Goal: Feedback & Contribution: Submit feedback/report problem

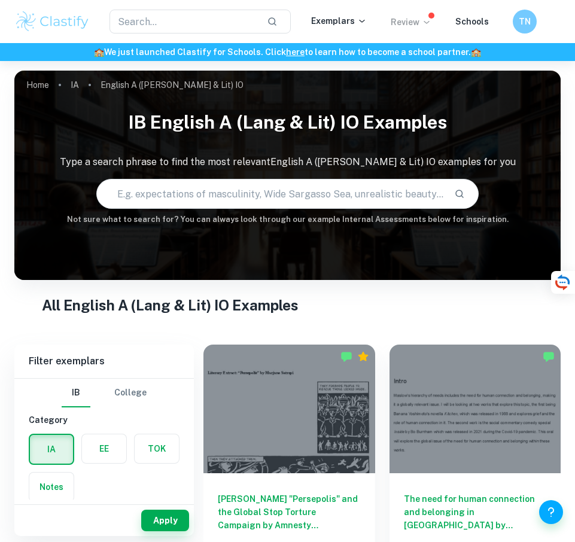
click at [428, 25] on icon at bounding box center [427, 22] width 10 height 10
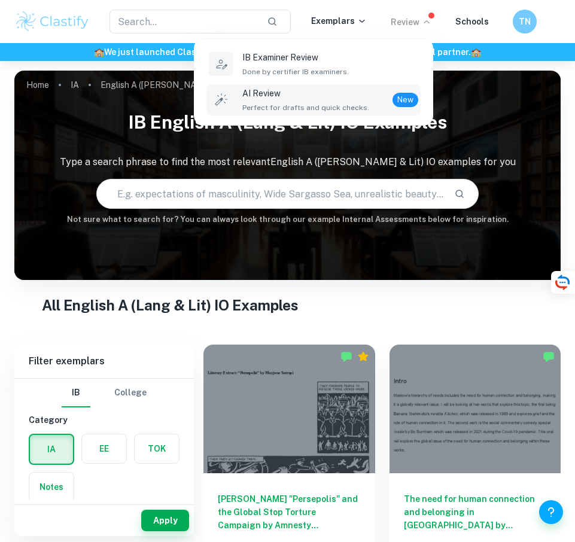
click at [313, 100] on div "AI Review Perfect for drafts and quick checks." at bounding box center [305, 100] width 127 height 26
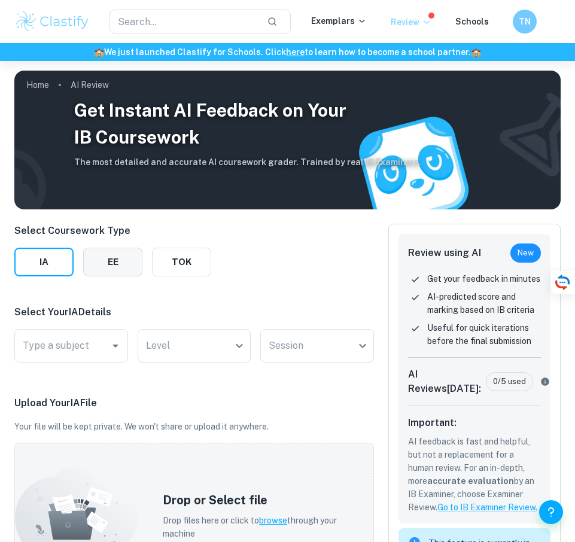
click at [121, 272] on button "EE" at bounding box center [112, 262] width 59 height 29
click at [521, 32] on div "​ Exemplars Review Schools [GEOGRAPHIC_DATA]" at bounding box center [287, 21] width 575 height 43
click at [522, 28] on h6 "TN" at bounding box center [524, 22] width 14 height 14
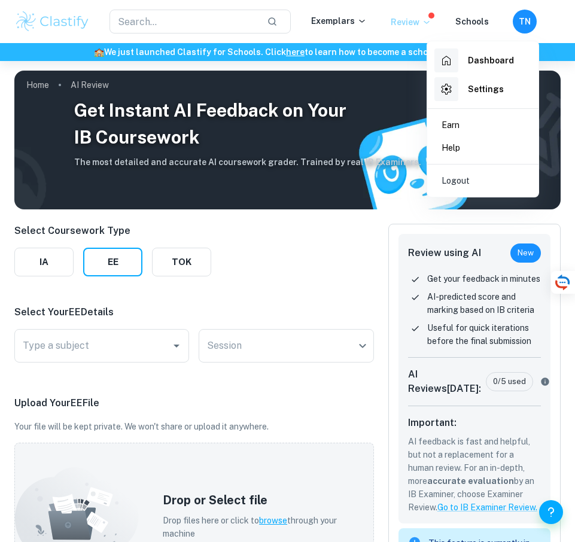
click at [484, 64] on h6 "Dashboard" at bounding box center [491, 60] width 46 height 13
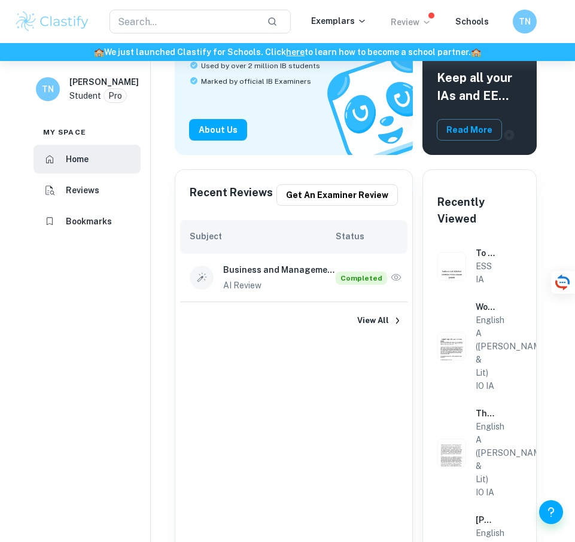
scroll to position [179, 0]
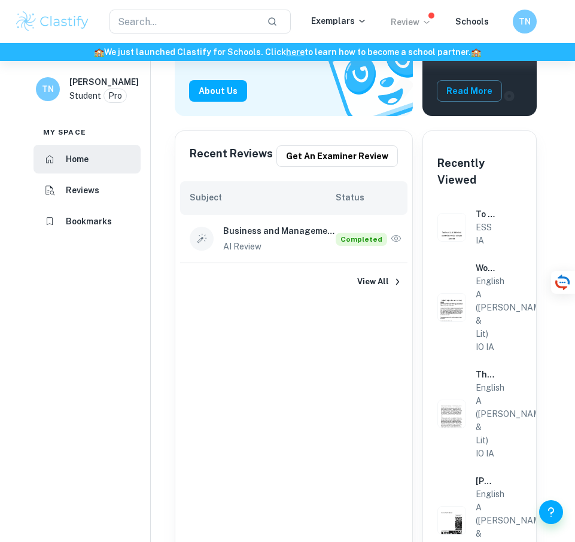
click at [340, 235] on span "Completed" at bounding box center [361, 239] width 51 height 13
click at [393, 237] on icon "button" at bounding box center [396, 238] width 10 height 7
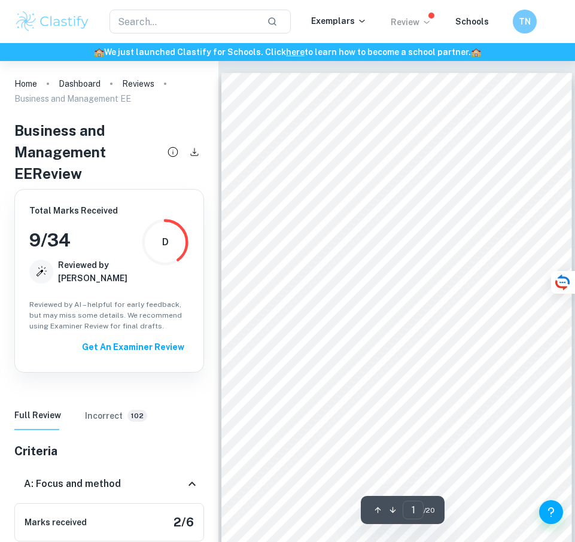
click at [423, 23] on p "Review" at bounding box center [411, 22] width 41 height 13
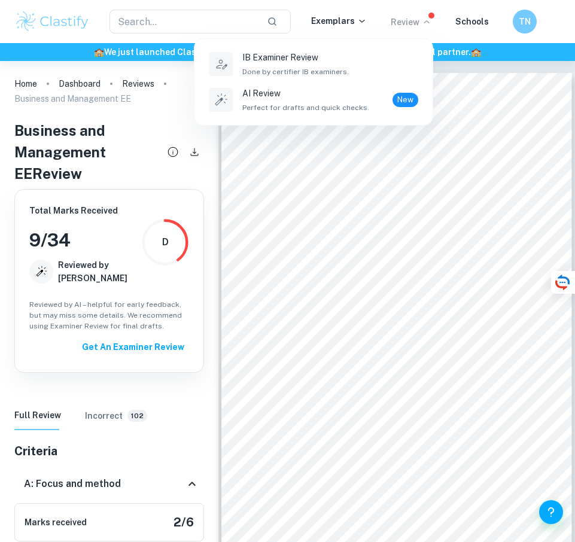
click at [423, 23] on div at bounding box center [287, 271] width 575 height 542
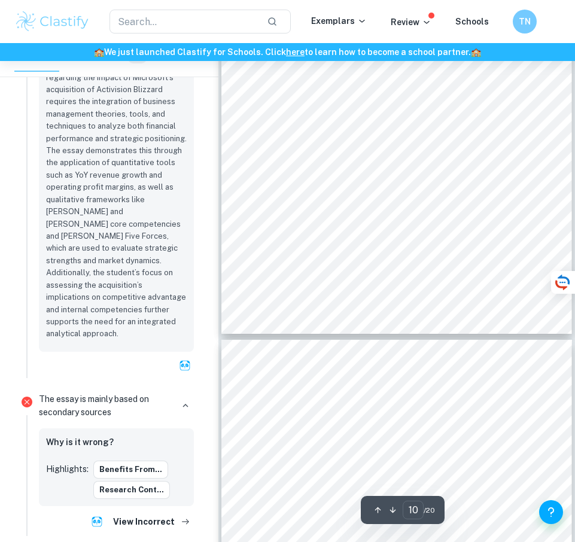
scroll to position [4603, 0]
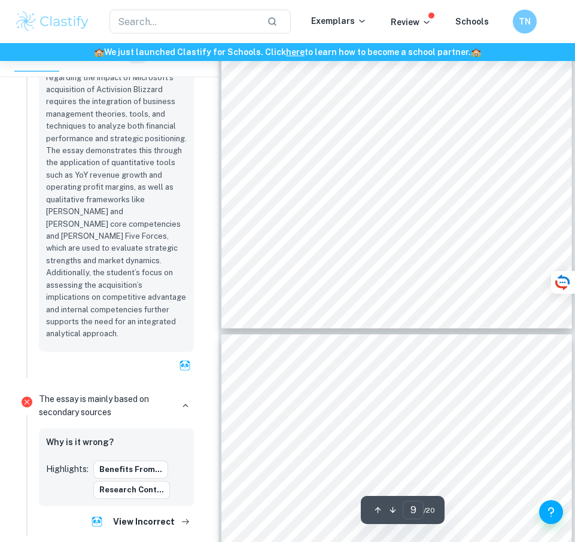
drag, startPoint x: 241, startPoint y: 386, endPoint x: 252, endPoint y: 330, distance: 58.0
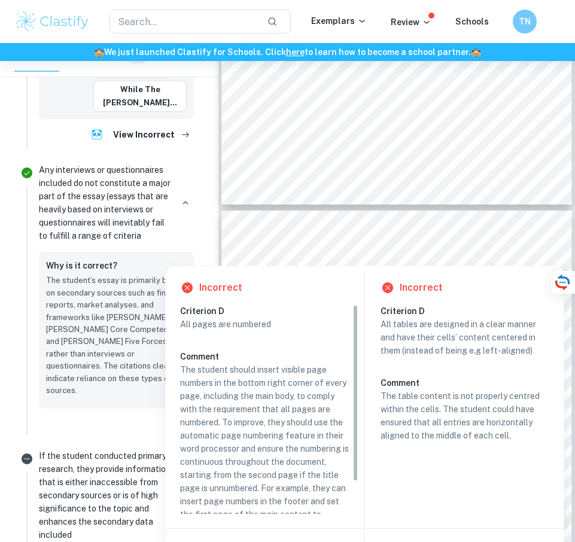
scroll to position [2931, 0]
click at [86, 274] on p "The student’s essay is primarily based on secondary sources such as financial r…" at bounding box center [116, 335] width 141 height 122
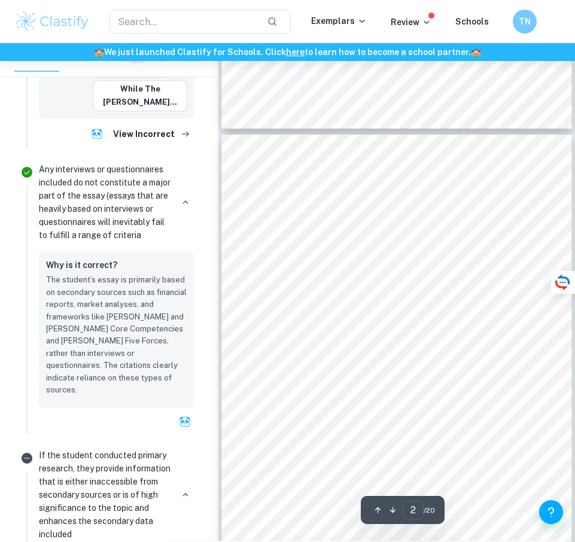
scroll to position [684, 0]
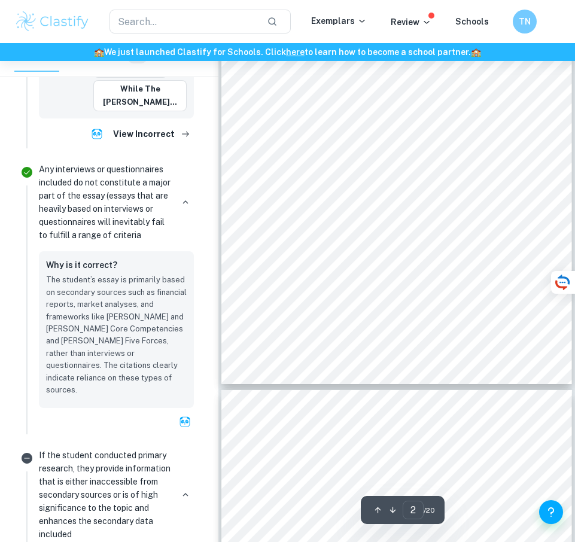
click at [382, 239] on div "Extended Essay To what extent has the acquisition of Activision Blizzard benefi…" at bounding box center [396, 136] width 351 height 495
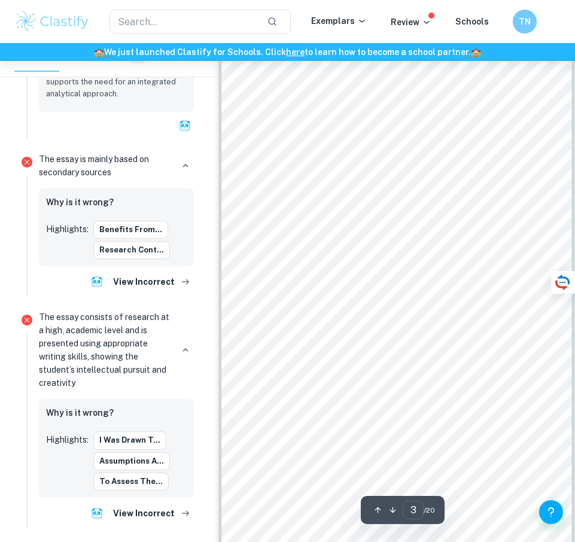
scroll to position [1017, 0]
click at [310, 142] on span "Year-over-year (YoY) Revenue Growth............................................…" at bounding box center [396, 143] width 265 height 7
click at [300, 142] on span "Year-over-year (YoY) Revenue Growth............................................…" at bounding box center [396, 143] width 265 height 7
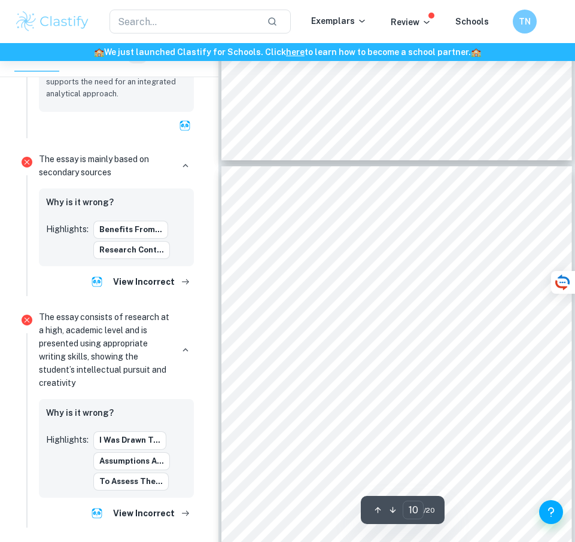
scroll to position [4367, 0]
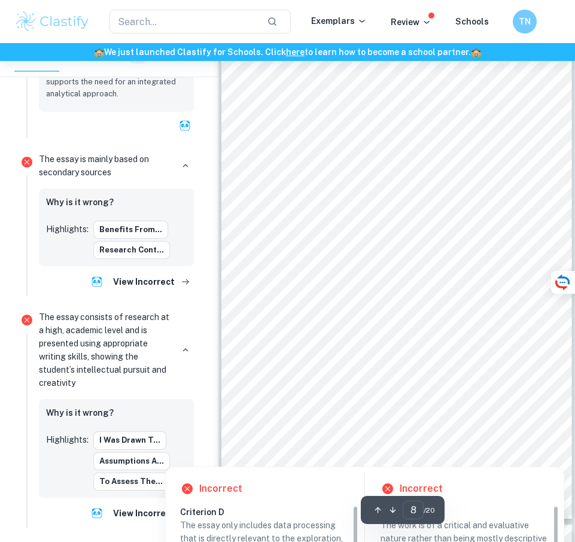
scroll to position [3529, 0]
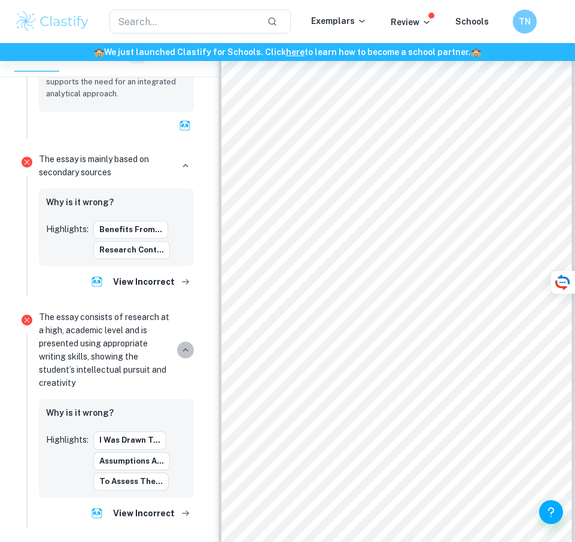
click at [179, 342] on button "button" at bounding box center [185, 350] width 17 height 17
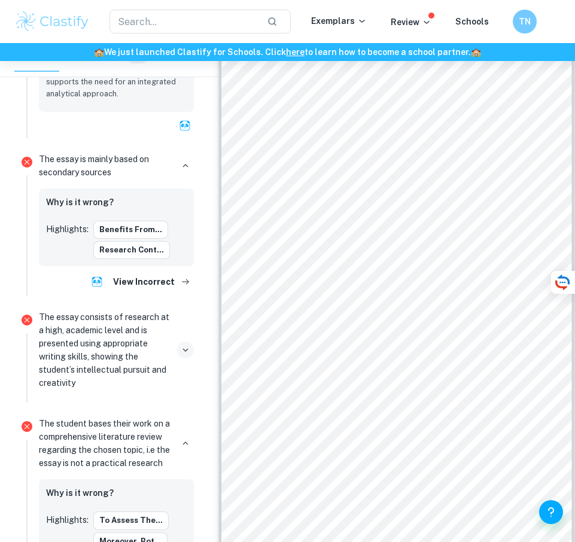
click at [179, 342] on button "button" at bounding box center [185, 350] width 17 height 17
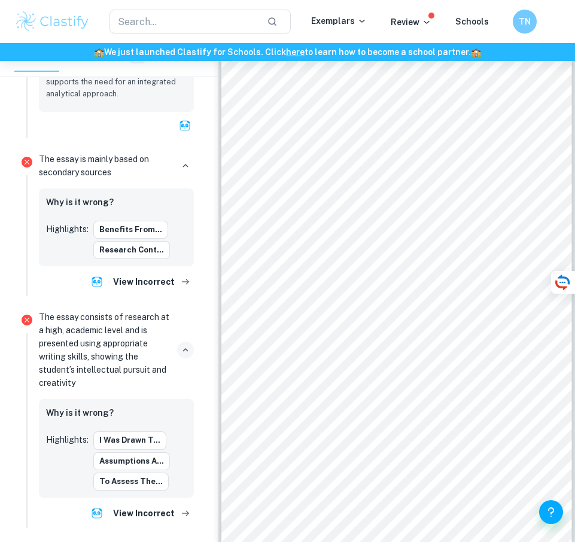
click at [179, 342] on button "button" at bounding box center [185, 350] width 17 height 17
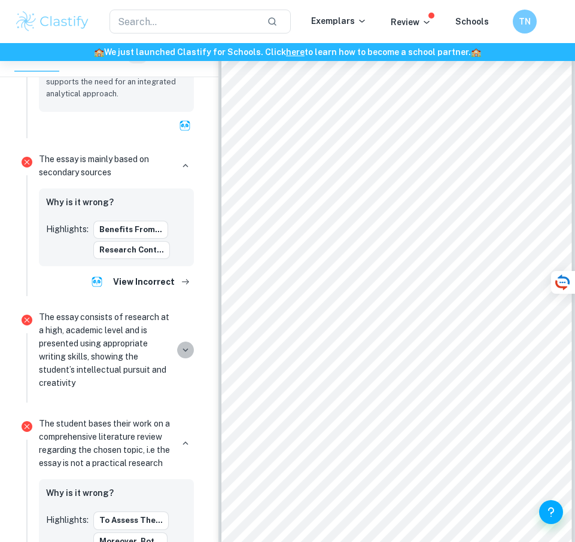
click at [178, 342] on button "button" at bounding box center [185, 350] width 17 height 17
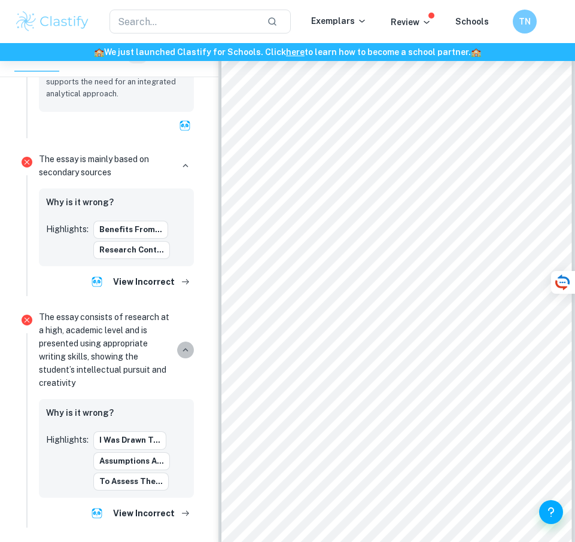
click at [178, 342] on button "button" at bounding box center [185, 350] width 17 height 17
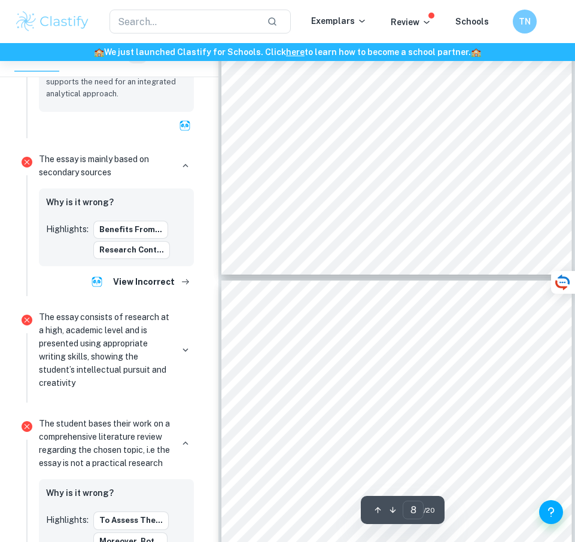
type input "9"
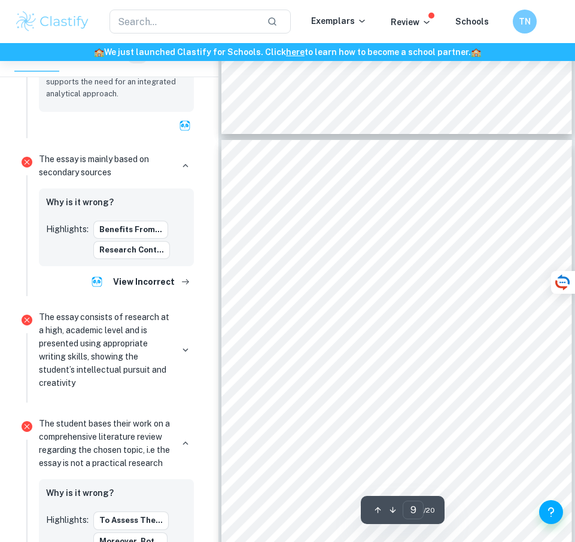
scroll to position [3948, 0]
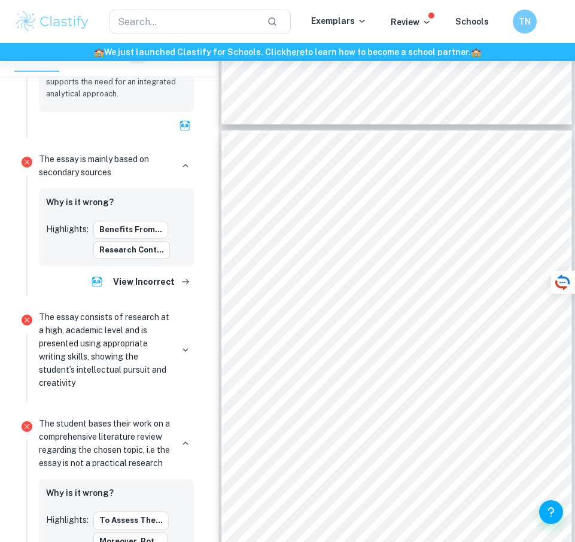
click at [57, 16] on img at bounding box center [52, 22] width 76 height 24
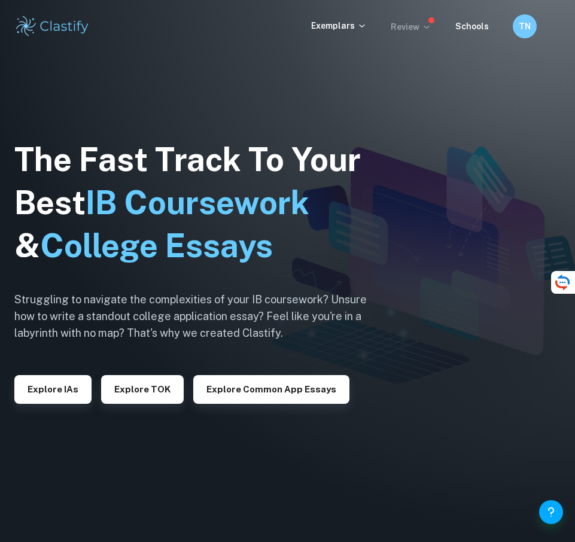
click at [413, 23] on p "Review" at bounding box center [411, 26] width 41 height 13
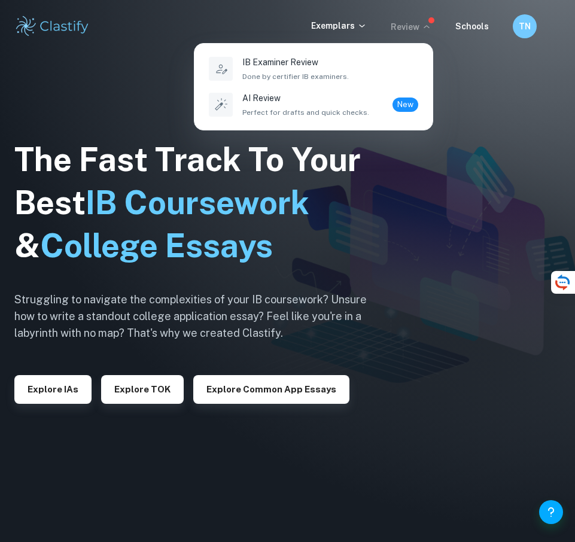
click at [525, 24] on div at bounding box center [287, 271] width 575 height 542
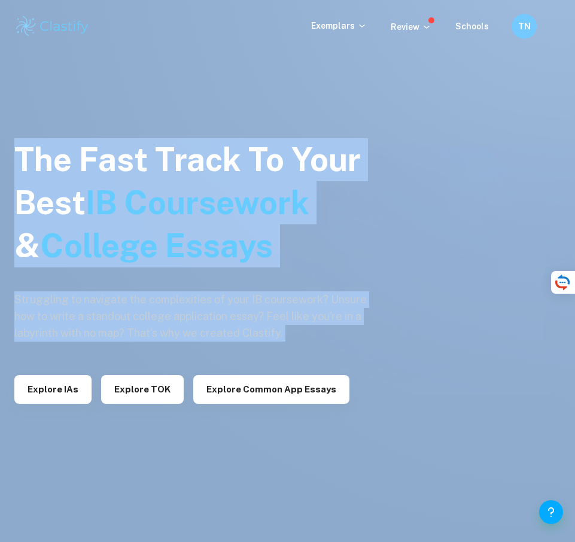
click at [527, 30] on h6 "TN" at bounding box center [524, 27] width 14 height 14
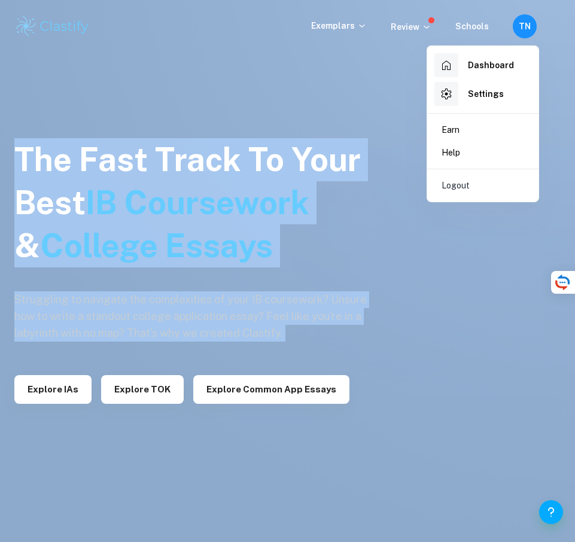
click at [489, 68] on h6 "Dashboard" at bounding box center [491, 65] width 46 height 13
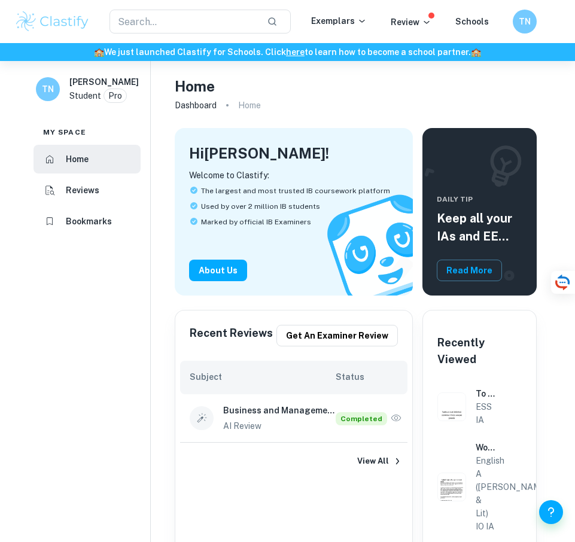
click at [342, 150] on div "Hi [PERSON_NAME] ! Welcome to Clastify: The largest and most trusted IB coursew…" at bounding box center [294, 211] width 238 height 167
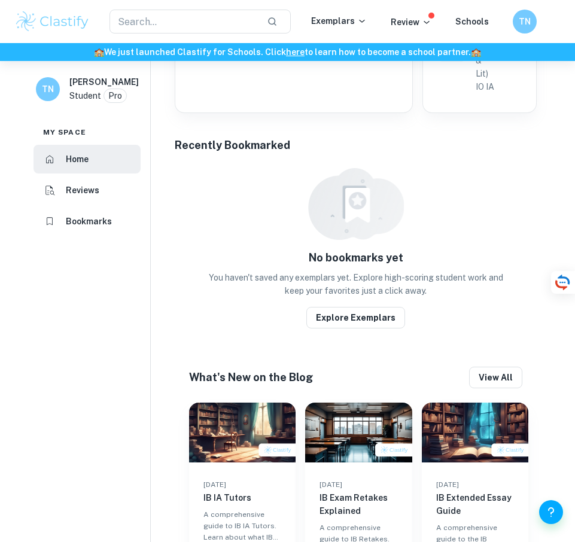
scroll to position [803, 0]
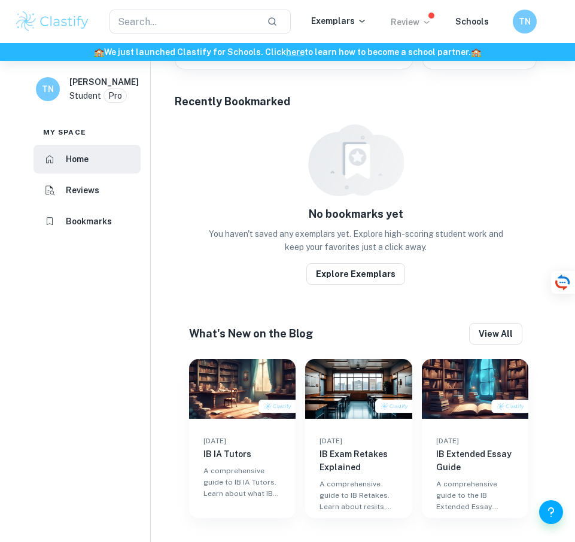
click at [425, 20] on icon at bounding box center [427, 22] width 10 height 10
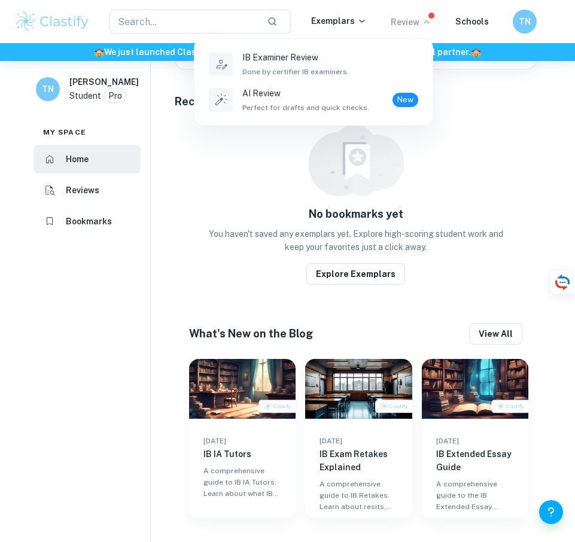
click at [119, 95] on div at bounding box center [287, 271] width 575 height 542
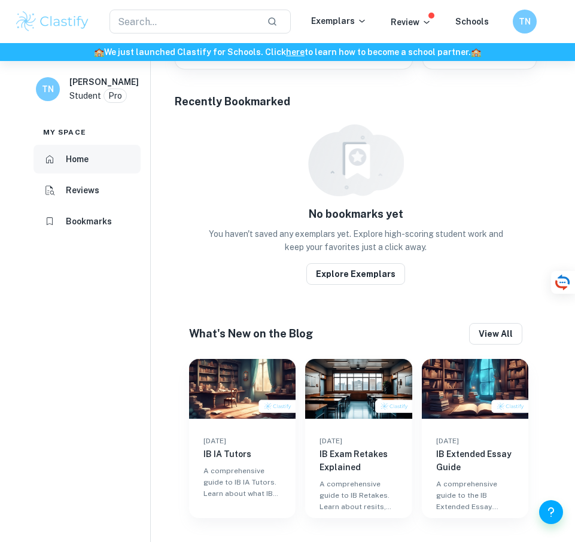
click at [74, 164] on h6 "Home" at bounding box center [77, 159] width 23 height 13
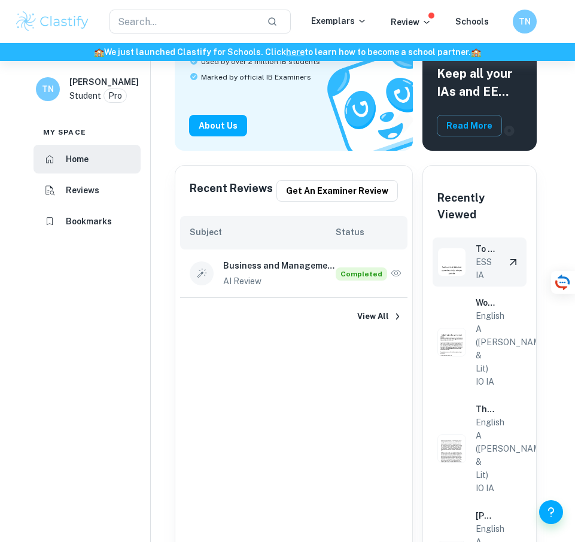
scroll to position [120, 0]
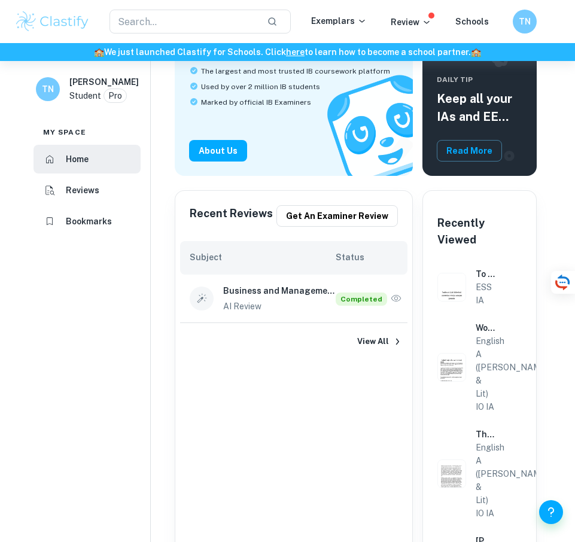
click at [390, 294] on icon "button" at bounding box center [396, 298] width 12 height 12
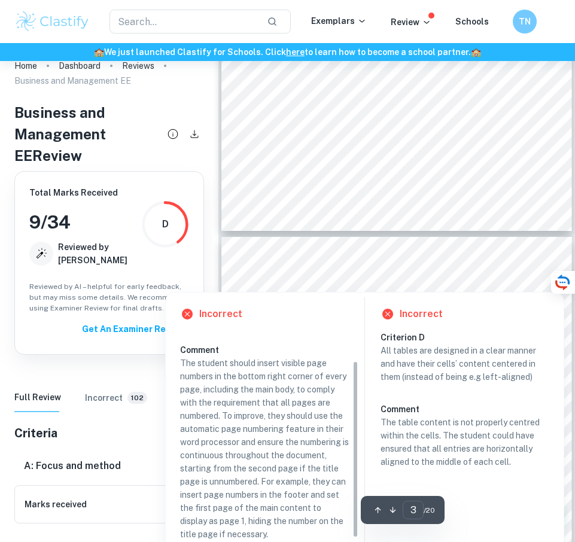
scroll to position [38, 0]
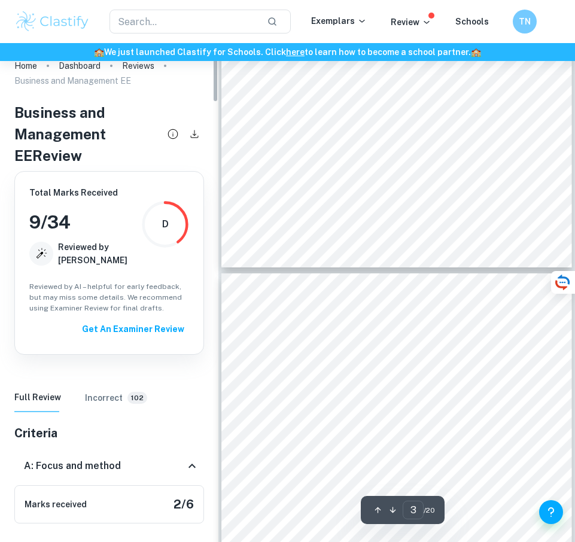
type input "2"
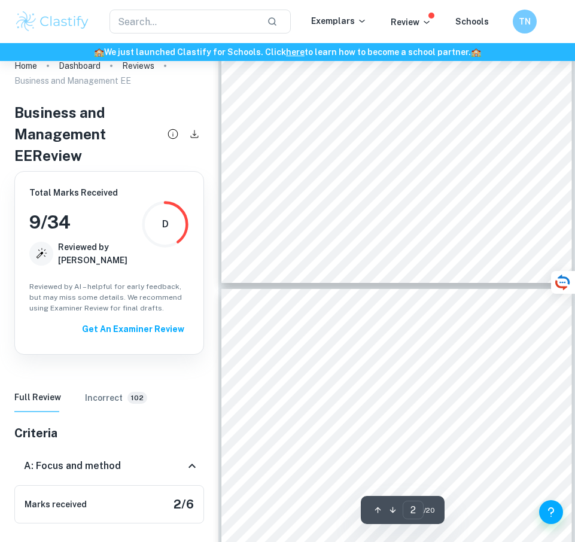
scroll to position [778, 0]
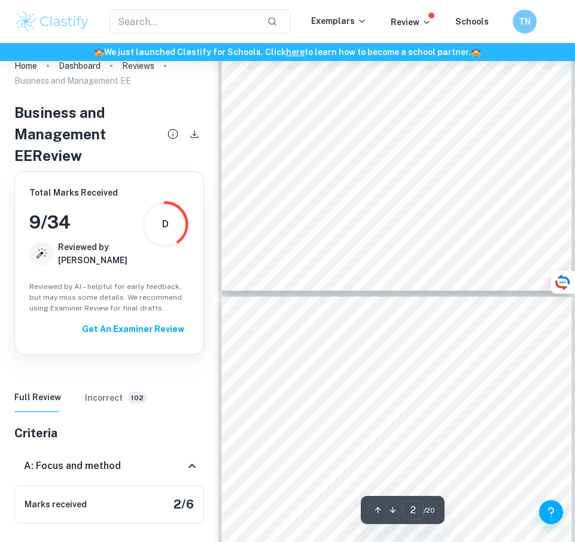
click at [407, 13] on div "​ Exemplars Review Schools [GEOGRAPHIC_DATA]" at bounding box center [287, 22] width 575 height 24
click at [410, 16] on p "Review" at bounding box center [411, 22] width 41 height 13
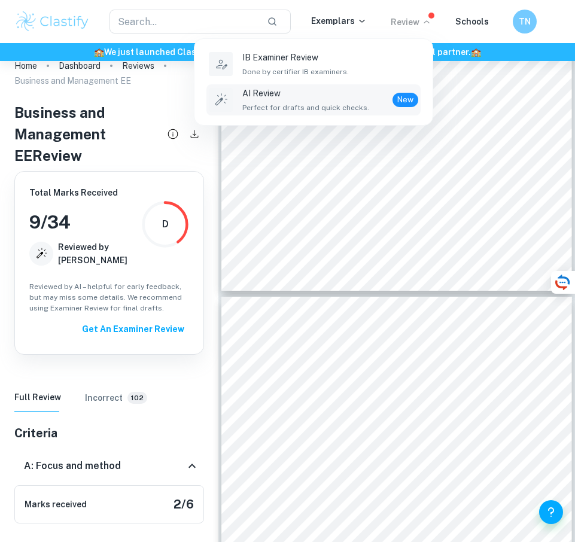
click at [353, 103] on span "Perfect for drafts and quick checks." at bounding box center [305, 107] width 127 height 11
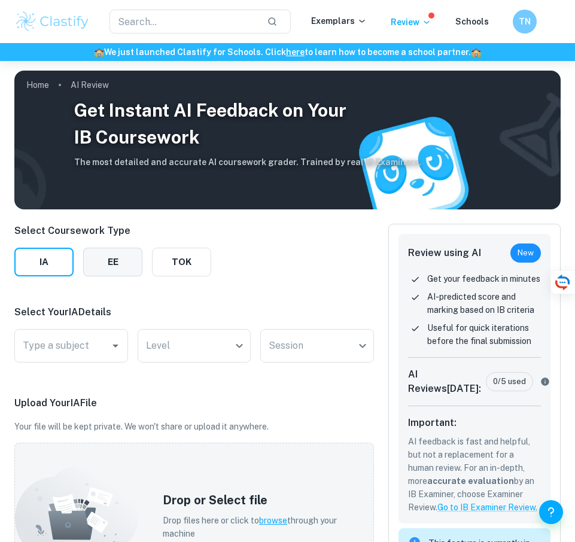
drag, startPoint x: 156, startPoint y: 275, endPoint x: 109, endPoint y: 265, distance: 47.6
click at [152, 273] on button "TOK" at bounding box center [181, 262] width 59 height 29
click at [109, 265] on button "EE" at bounding box center [112, 262] width 59 height 29
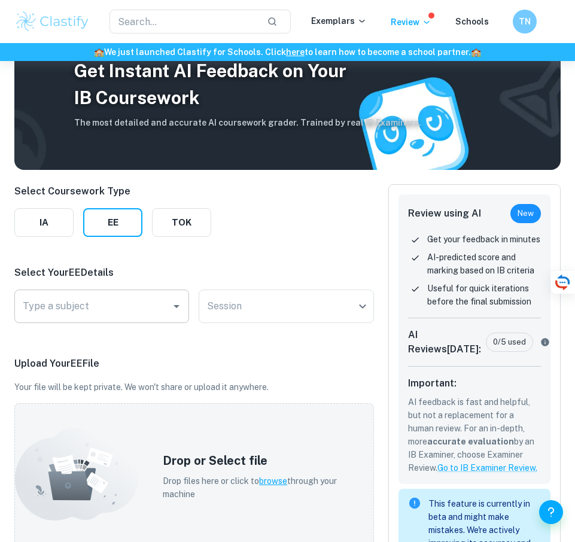
scroll to position [120, 0]
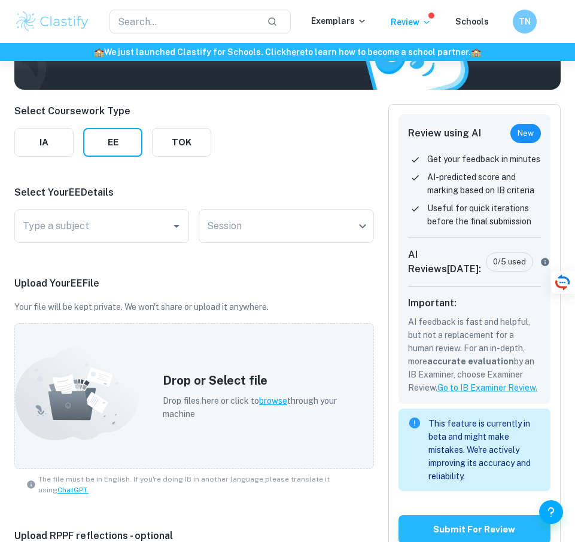
drag, startPoint x: 141, startPoint y: 173, endPoint x: 138, endPoint y: 182, distance: 8.7
click at [140, 173] on div "Select Coursework Type IA EE TOK Select Your EE Details Type a subject Type a s…" at bounding box center [193, 515] width 359 height 822
click at [136, 202] on div "Select Your EE Details Type a subject Type a subject Session ​ Session" at bounding box center [193, 216] width 359 height 62
click at [136, 209] on div "Select Your EE Details Type a subject Type a subject Session ​ Session" at bounding box center [193, 216] width 359 height 62
click at [139, 218] on input "Type a subject" at bounding box center [93, 226] width 146 height 23
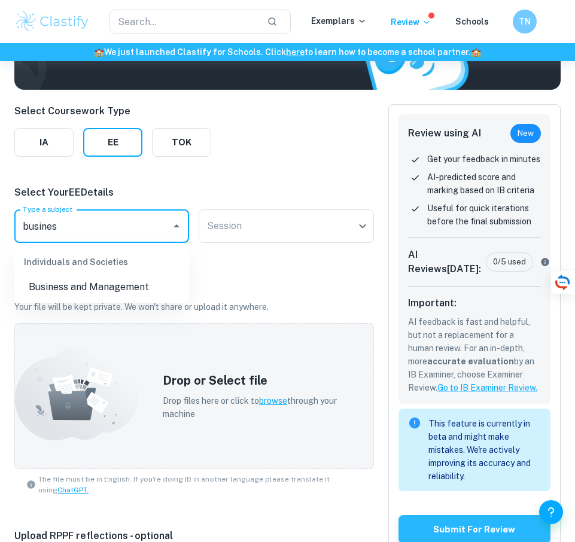
click at [105, 290] on li "Business and Management" at bounding box center [101, 287] width 175 height 22
type input "Business and Management"
click at [206, 227] on body "We value your privacy We use cookies to enhance your browsing experience, serve…" at bounding box center [287, 212] width 575 height 542
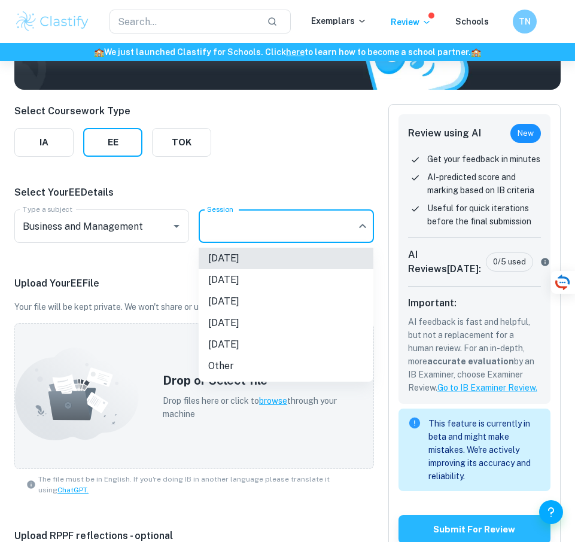
click at [264, 301] on li "[DATE]" at bounding box center [286, 302] width 175 height 22
type input "M26"
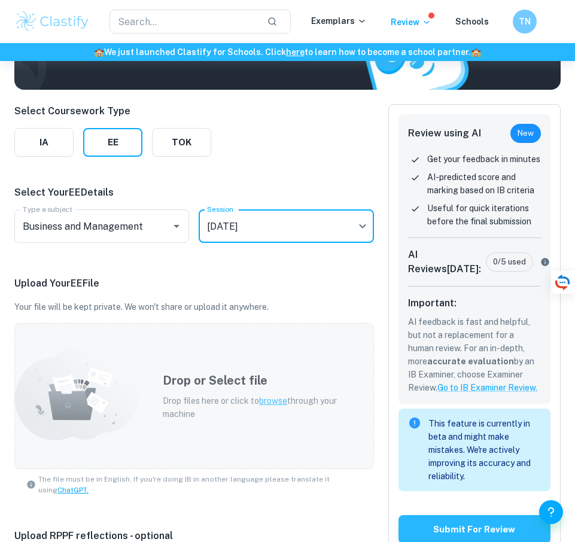
click at [266, 376] on h5 "Drop or Select file" at bounding box center [261, 380] width 196 height 18
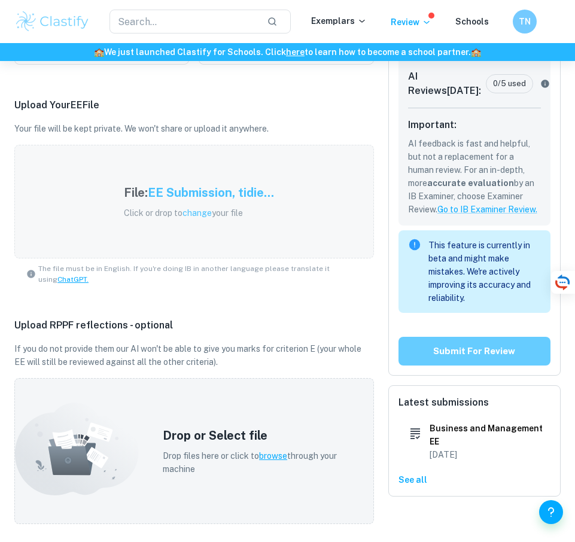
scroll to position [299, 0]
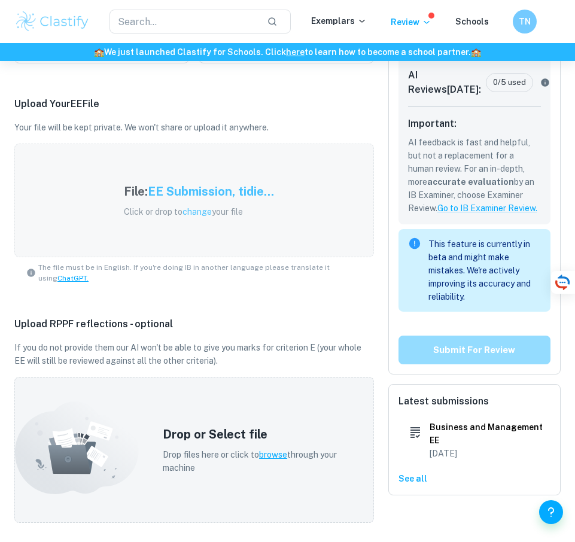
click at [467, 364] on button "Submit for review" at bounding box center [474, 350] width 152 height 29
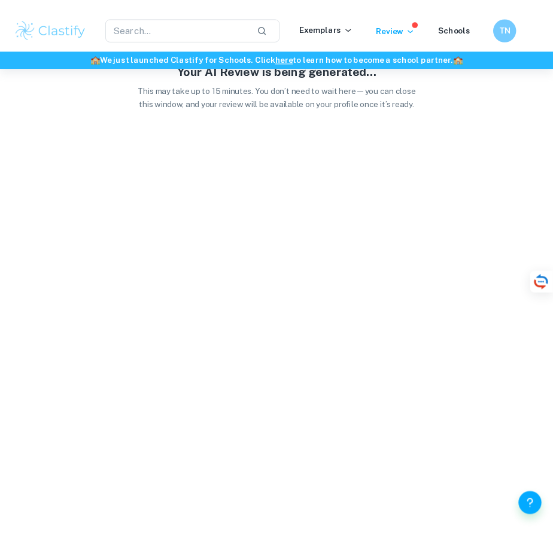
scroll to position [0, 0]
